Goal: Task Accomplishment & Management: Use online tool/utility

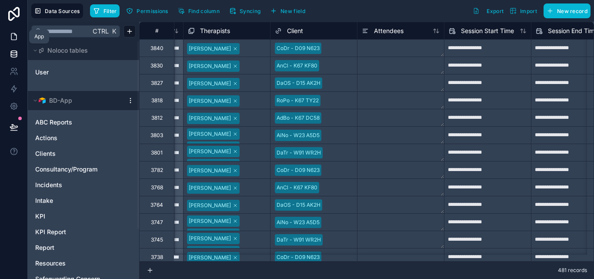
click at [16, 36] on icon at bounding box center [14, 36] width 9 height 9
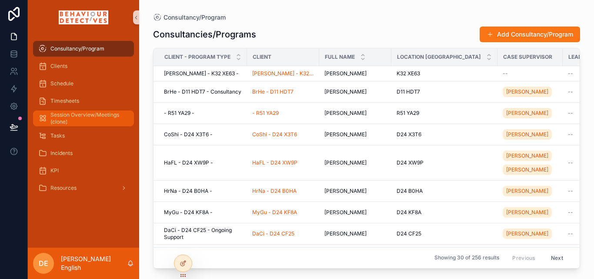
click at [104, 122] on span "Session Overview/Meetings (clone)" at bounding box center [87, 118] width 75 height 14
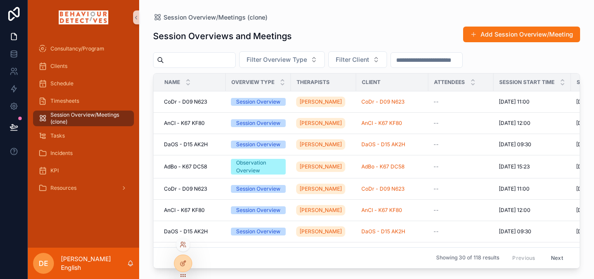
click at [183, 239] on div at bounding box center [183, 244] width 14 height 14
click at [183, 241] on icon at bounding box center [183, 244] width 7 height 7
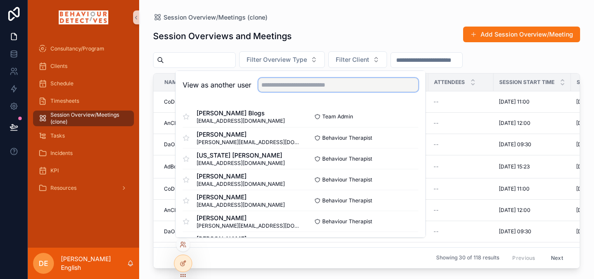
click at [295, 88] on input "text" at bounding box center [338, 85] width 160 height 14
type input "***"
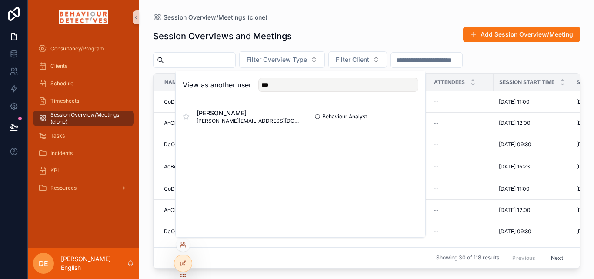
click at [341, 18] on div "Session Overview/Meetings (clone)" at bounding box center [366, 17] width 427 height 7
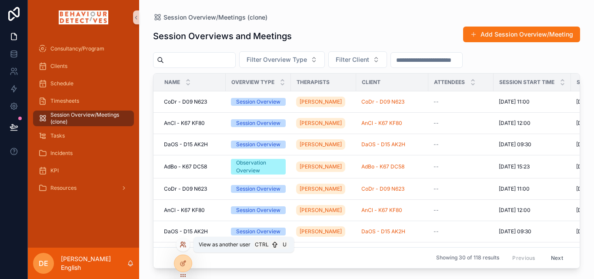
click at [182, 244] on icon at bounding box center [183, 244] width 7 height 7
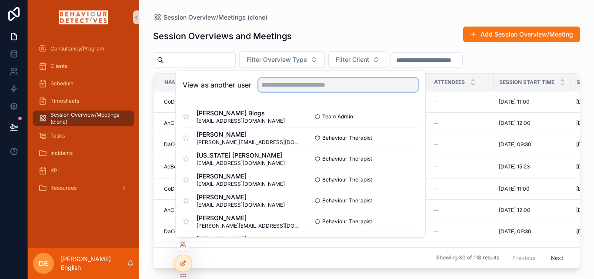
click at [285, 82] on input "text" at bounding box center [338, 85] width 160 height 14
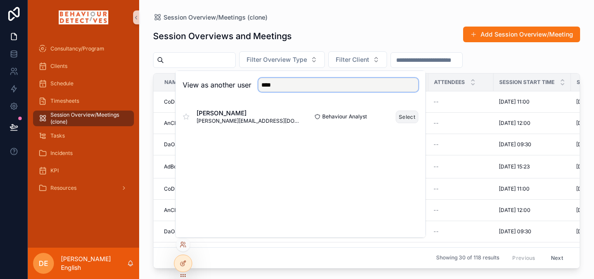
type input "****"
click at [408, 120] on button "Select" at bounding box center [407, 116] width 23 height 13
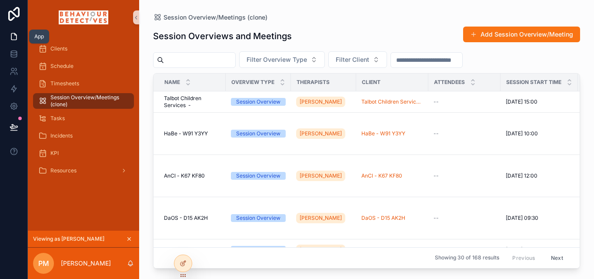
click at [15, 35] on icon at bounding box center [15, 34] width 2 height 2
click at [185, 265] on icon at bounding box center [183, 263] width 7 height 7
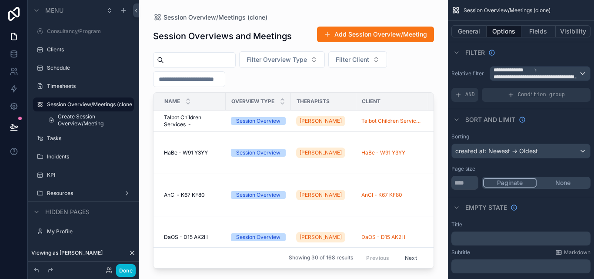
click at [220, 264] on div "scrollable content" at bounding box center [293, 134] width 309 height 268
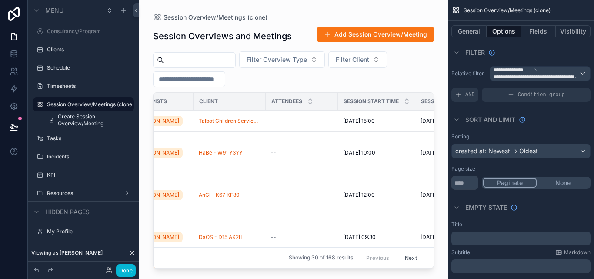
scroll to position [0, 164]
click at [128, 267] on button "Done" at bounding box center [126, 270] width 20 height 13
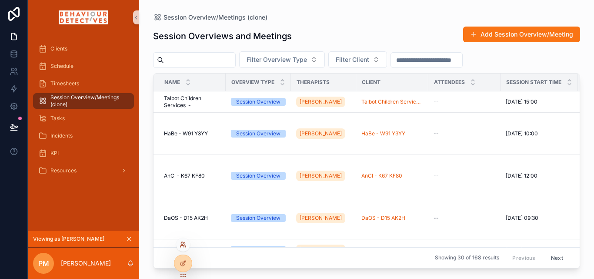
click at [182, 242] on icon at bounding box center [183, 244] width 7 height 7
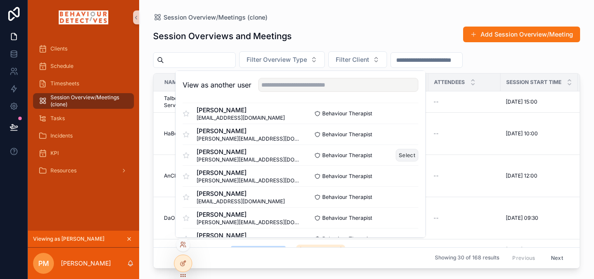
scroll to position [130, 0]
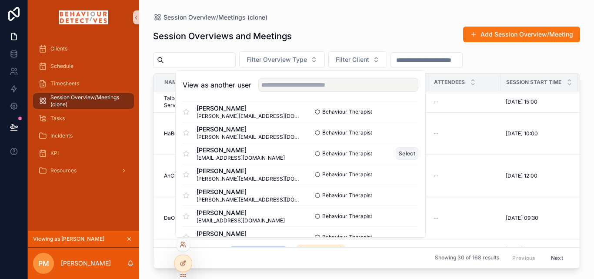
click at [401, 154] on button "Select" at bounding box center [407, 153] width 23 height 13
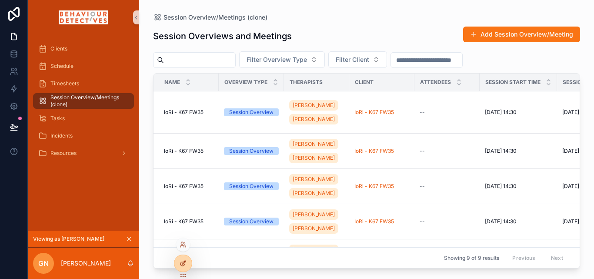
click at [183, 261] on icon at bounding box center [183, 263] width 7 height 7
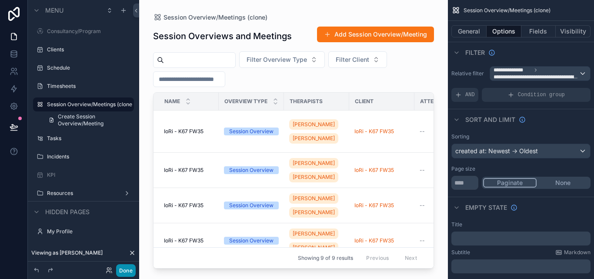
click at [130, 269] on button "Done" at bounding box center [126, 270] width 20 height 13
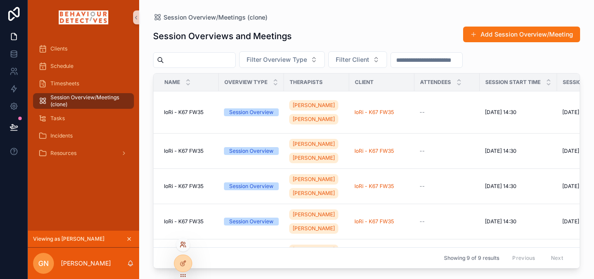
click at [182, 247] on icon at bounding box center [183, 244] width 7 height 7
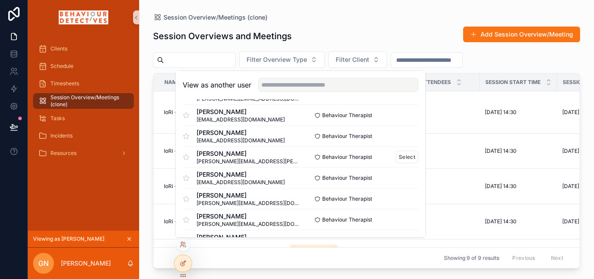
scroll to position [609, 0]
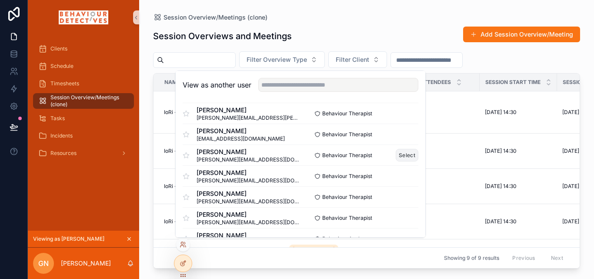
click at [402, 152] on button "Select" at bounding box center [407, 155] width 23 height 13
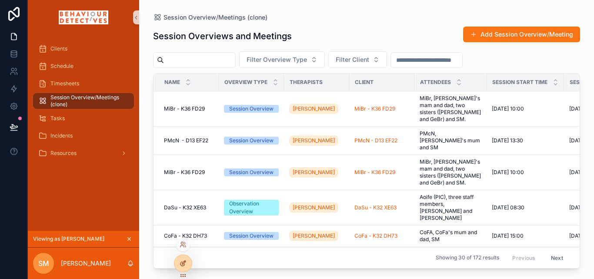
click at [180, 262] on icon at bounding box center [183, 263] width 7 height 7
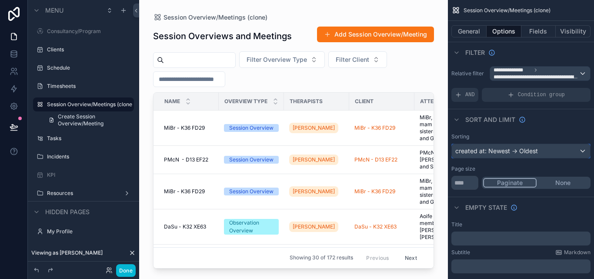
click at [502, 149] on div "created at: Newest -> Oldest" at bounding box center [521, 151] width 138 height 14
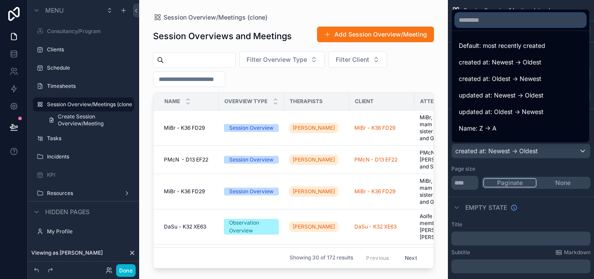
click at [512, 20] on input "text" at bounding box center [520, 20] width 130 height 14
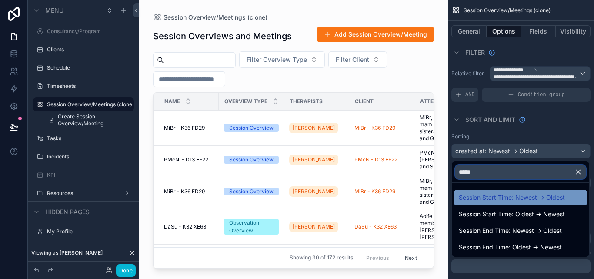
type input "*****"
click at [524, 199] on span "Session Start Time: Newest -> Oldest" at bounding box center [512, 197] width 106 height 10
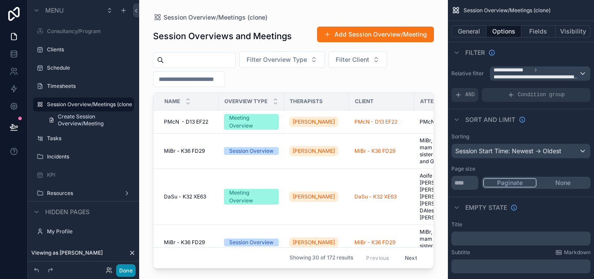
click at [124, 269] on button "Done" at bounding box center [126, 270] width 20 height 13
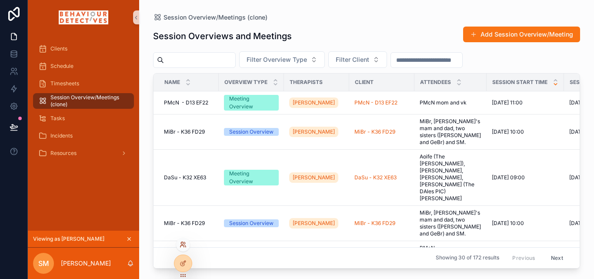
click at [183, 244] on icon at bounding box center [183, 244] width 7 height 7
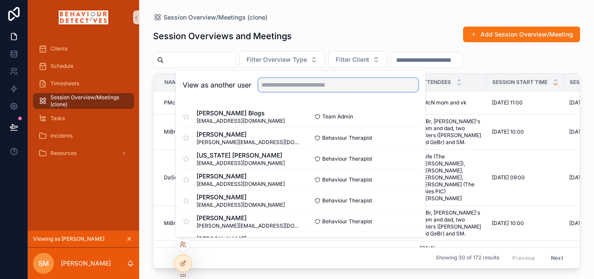
click at [291, 85] on input "text" at bounding box center [338, 85] width 160 height 14
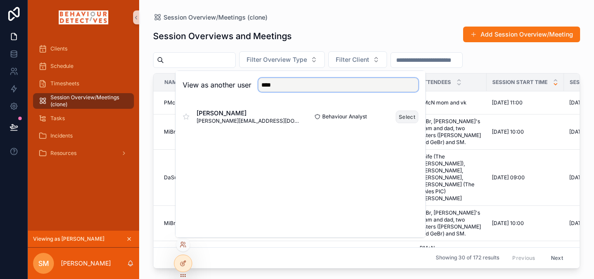
type input "****"
click at [412, 118] on button "Select" at bounding box center [407, 116] width 23 height 13
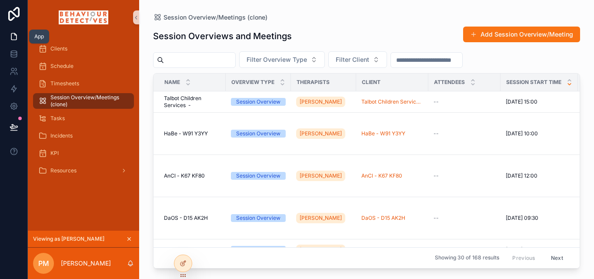
click at [12, 35] on icon at bounding box center [14, 36] width 9 height 9
click at [180, 261] on icon at bounding box center [183, 263] width 7 height 7
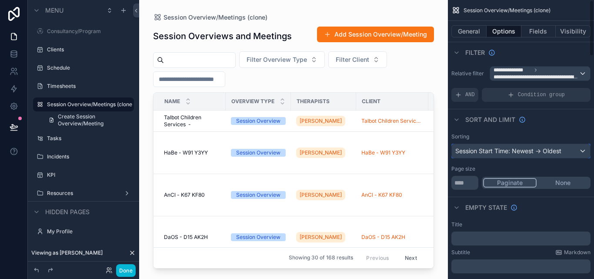
click at [496, 150] on div "Session Start Time: Newest -> Oldest" at bounding box center [521, 151] width 138 height 14
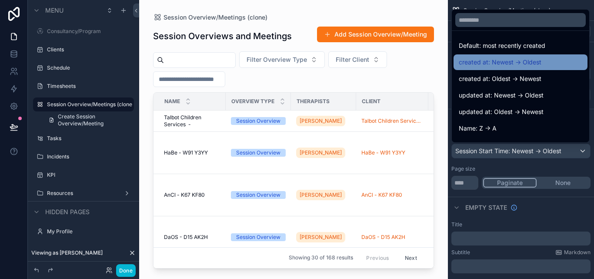
click at [506, 67] on span "created at: Newest -> Oldest" at bounding box center [500, 62] width 83 height 10
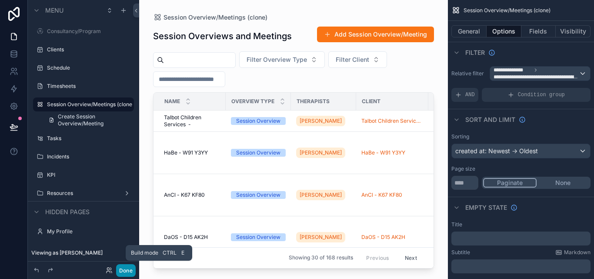
click at [130, 267] on button "Done" at bounding box center [126, 270] width 20 height 13
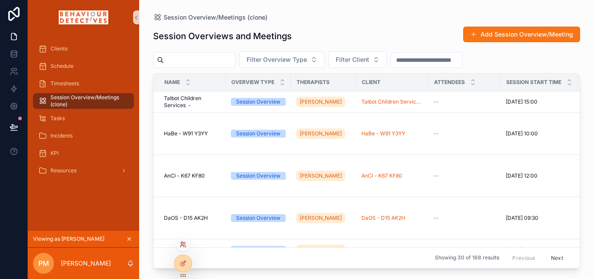
click at [181, 245] on icon at bounding box center [181, 246] width 3 height 2
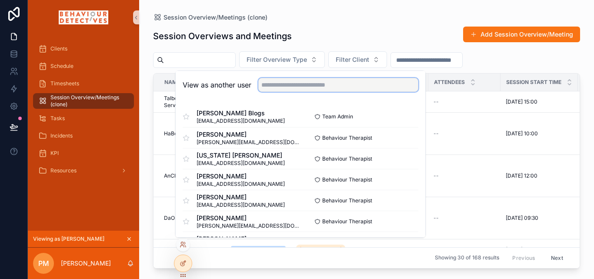
click at [282, 85] on input "text" at bounding box center [338, 85] width 160 height 14
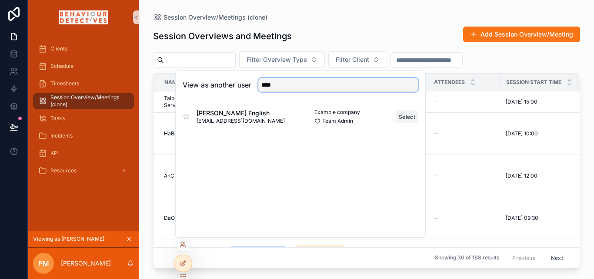
type input "****"
click at [414, 115] on button "Select" at bounding box center [407, 116] width 23 height 13
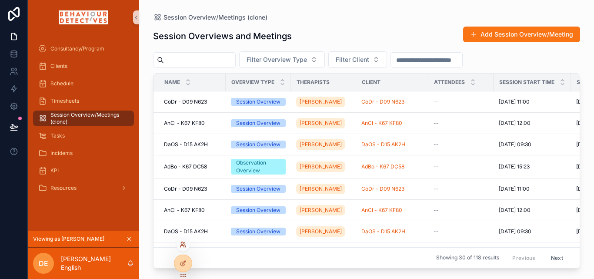
click at [182, 244] on icon at bounding box center [182, 243] width 2 height 2
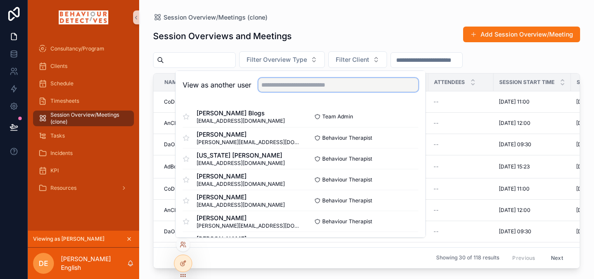
click at [304, 85] on input "text" at bounding box center [338, 85] width 160 height 14
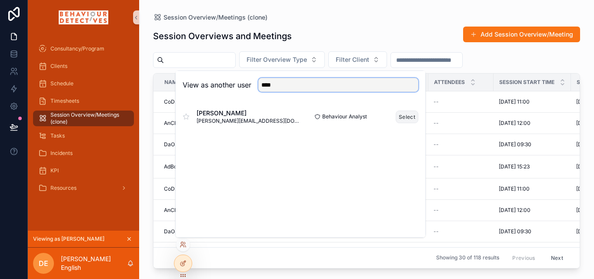
type input "****"
click at [406, 118] on button "Select" at bounding box center [407, 116] width 23 height 13
